Goal: Information Seeking & Learning: Learn about a topic

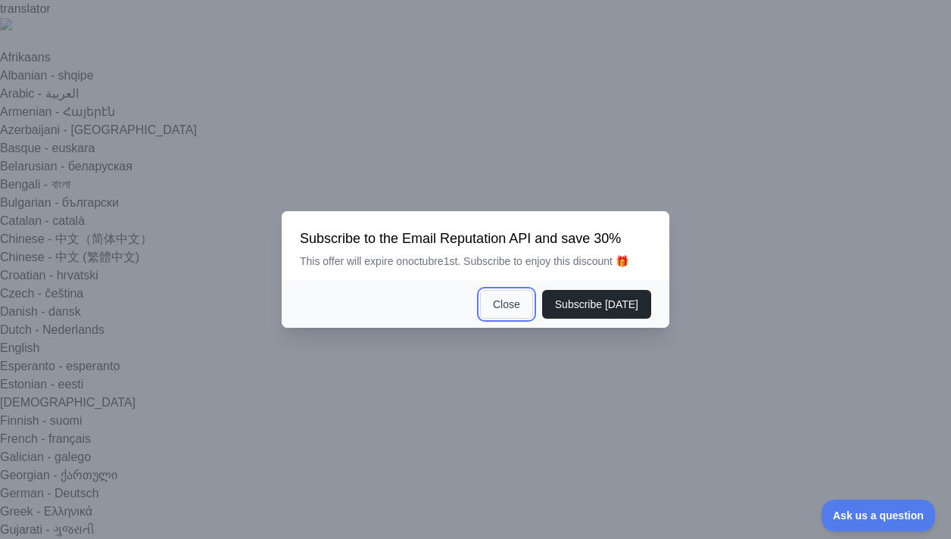
click at [513, 301] on button "Close" at bounding box center [506, 304] width 53 height 29
